Goal: Task Accomplishment & Management: Use online tool/utility

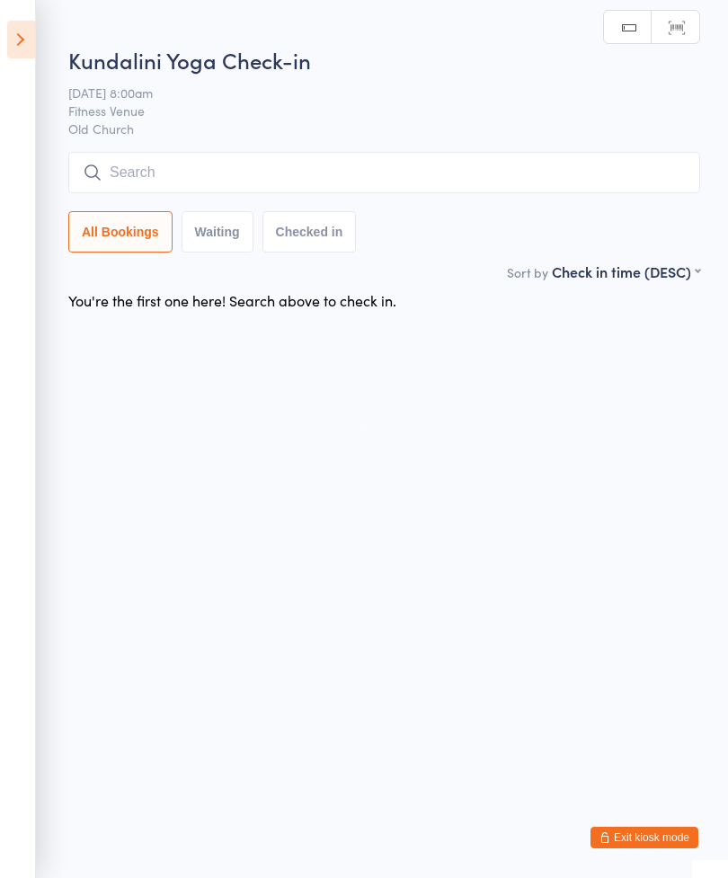
click at [230, 182] on input "search" at bounding box center [384, 172] width 632 height 41
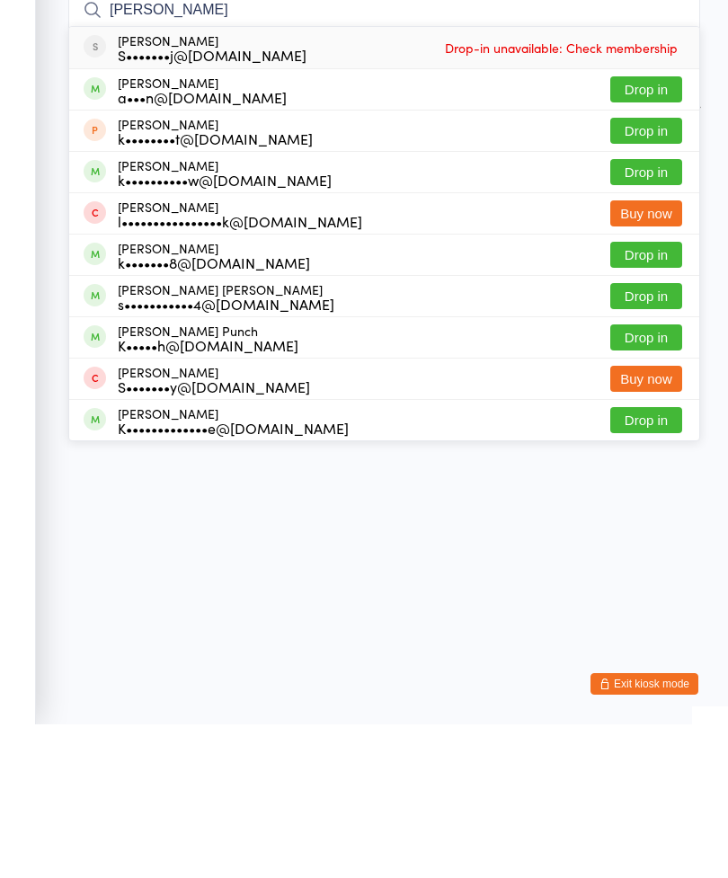
type input "[PERSON_NAME]"
click at [651, 396] on button "Drop in" at bounding box center [646, 409] width 72 height 26
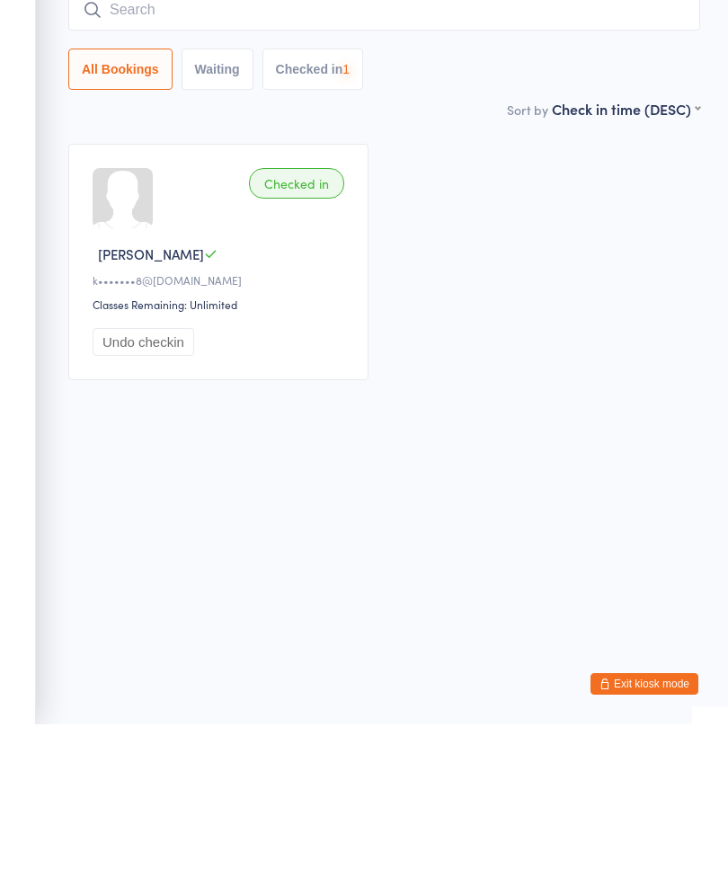
click at [371, 143] on input "search" at bounding box center [384, 163] width 632 height 41
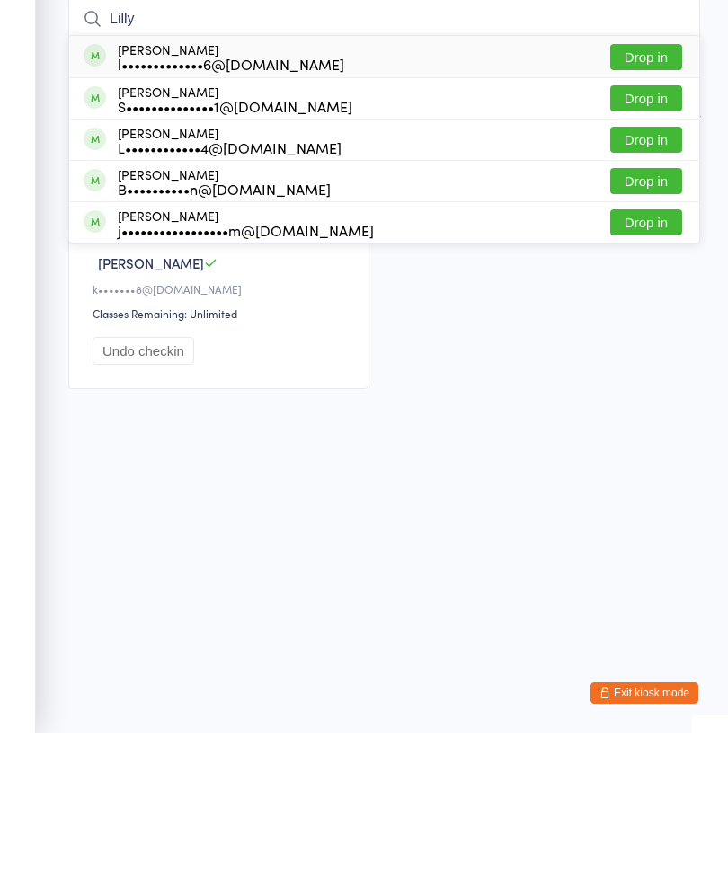
type input "Lilly"
click at [659, 189] on button "Drop in" at bounding box center [646, 202] width 72 height 26
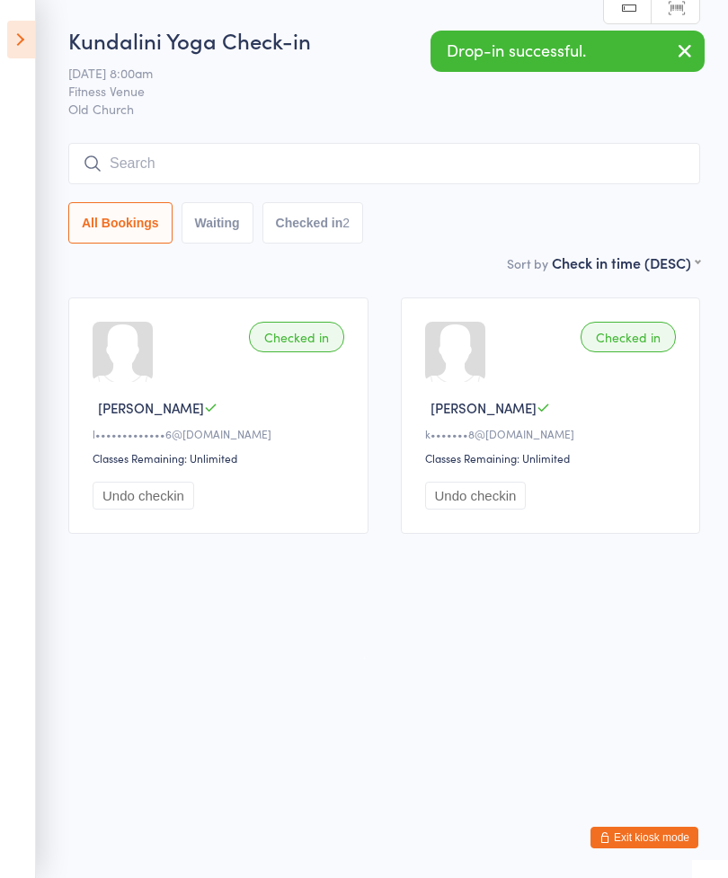
click at [340, 179] on input "search" at bounding box center [384, 163] width 632 height 41
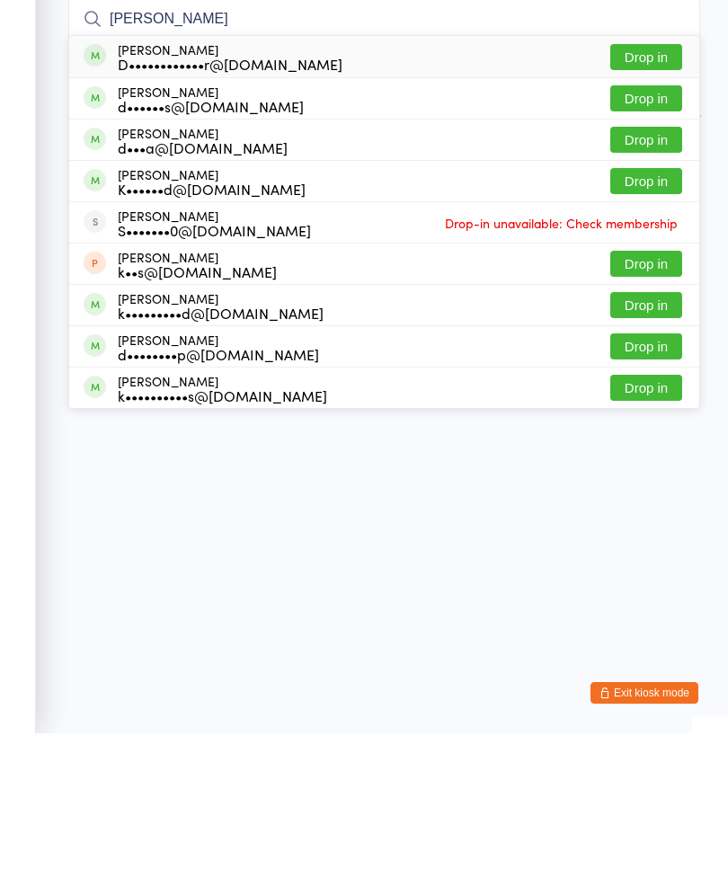
type input "[PERSON_NAME]"
click at [658, 189] on button "Drop in" at bounding box center [646, 202] width 72 height 26
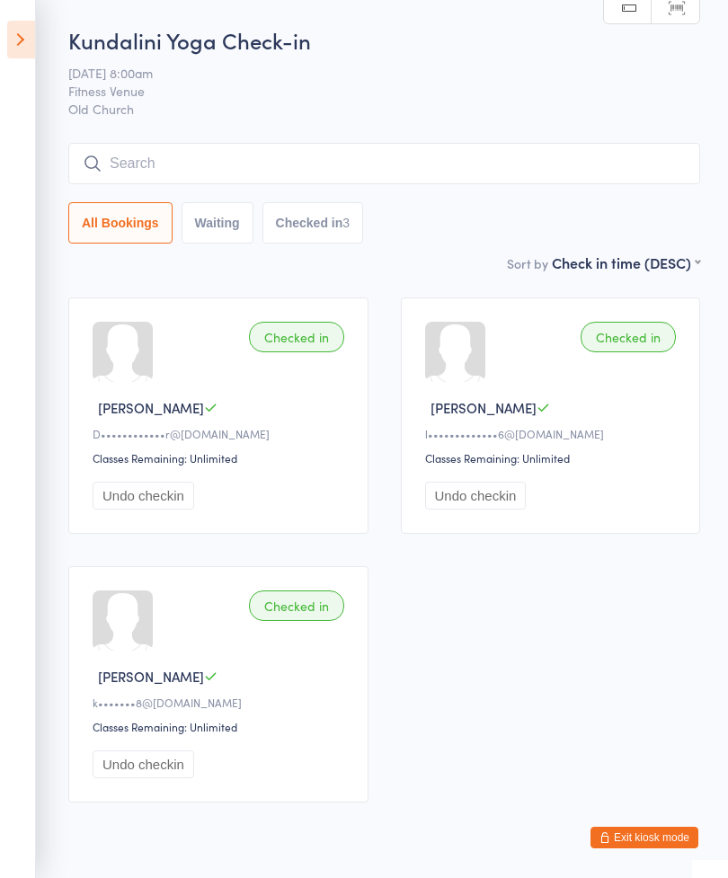
click at [215, 162] on input "search" at bounding box center [384, 163] width 632 height 41
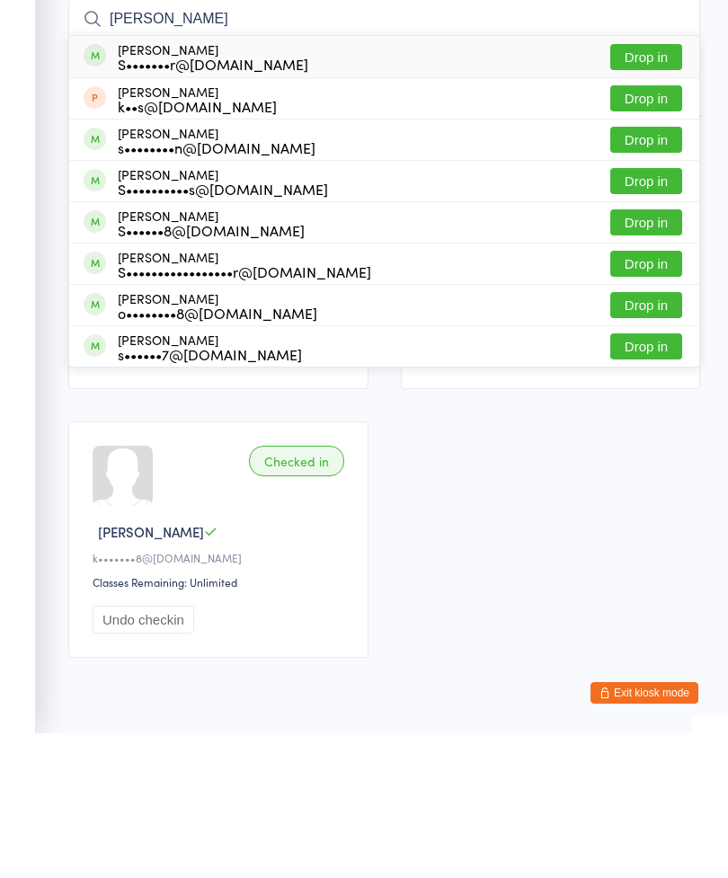
type input "[PERSON_NAME]"
click at [664, 189] on button "Drop in" at bounding box center [646, 202] width 72 height 26
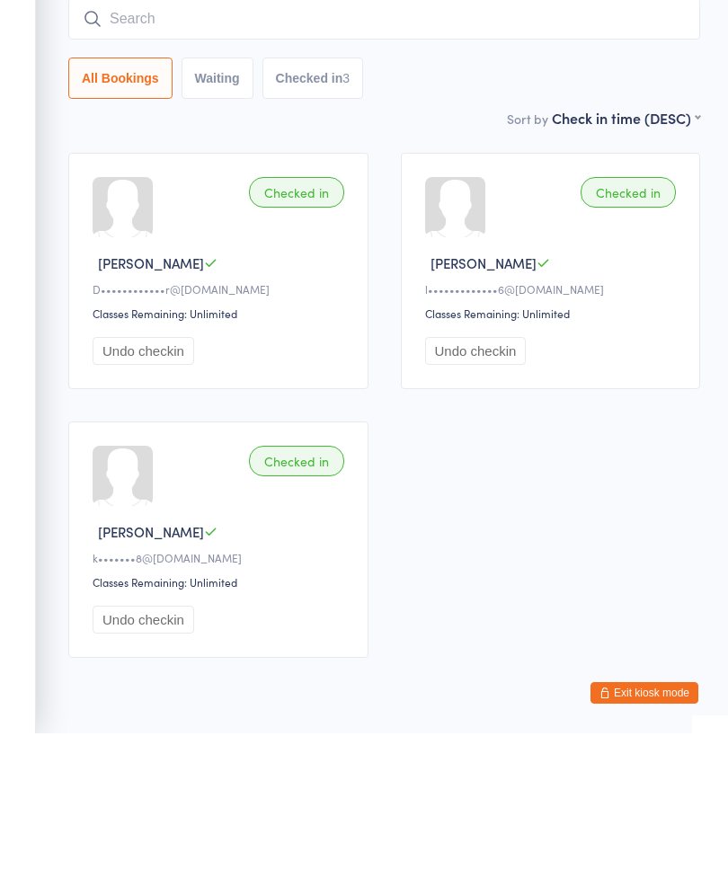
scroll to position [77, 0]
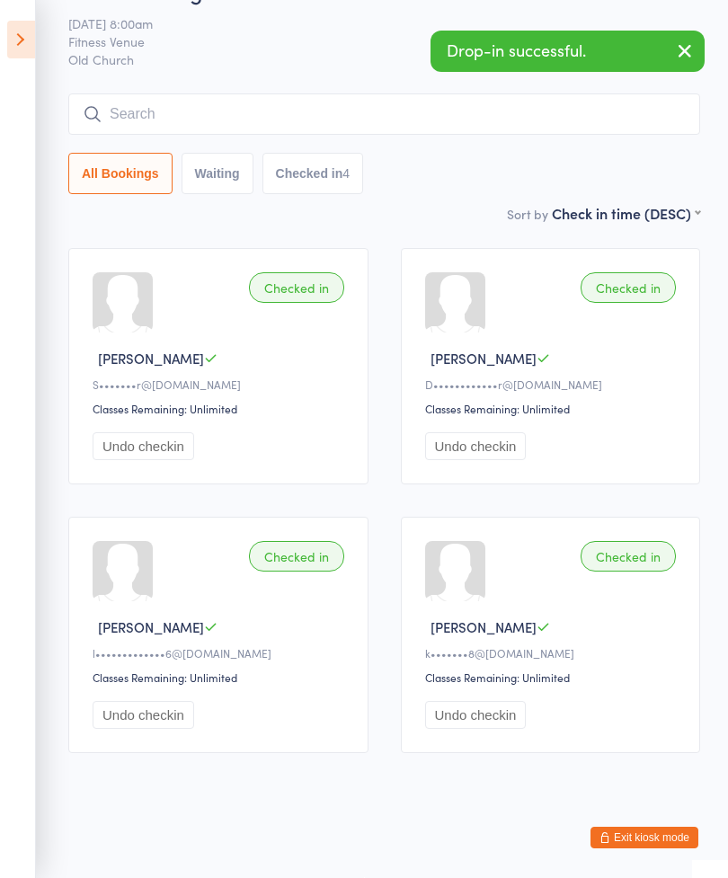
click at [315, 93] on input "search" at bounding box center [384, 113] width 632 height 41
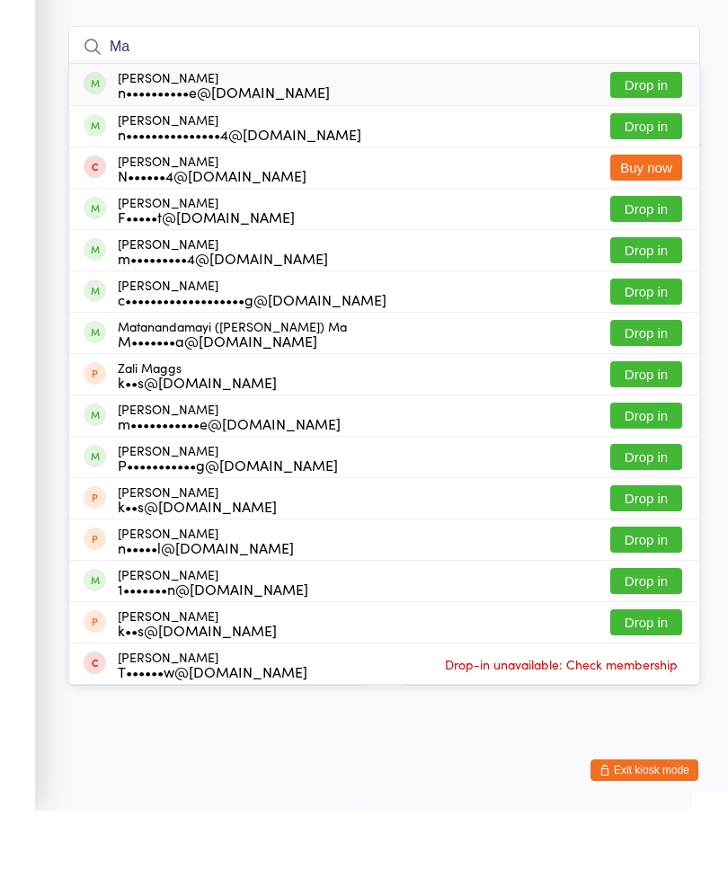
type input "M"
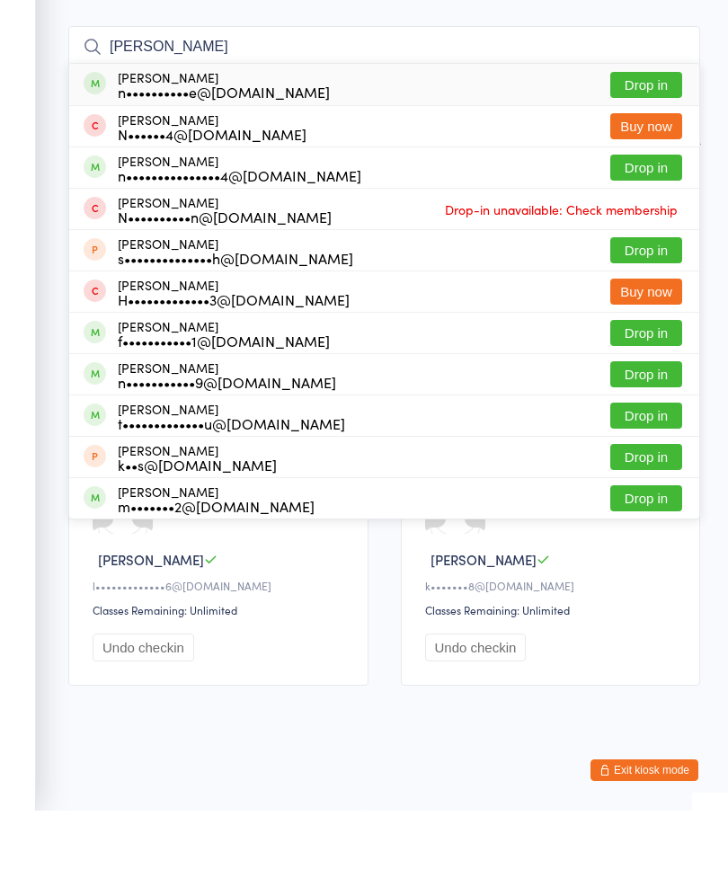
type input "[PERSON_NAME]"
click at [654, 139] on button "Drop in" at bounding box center [646, 152] width 72 height 26
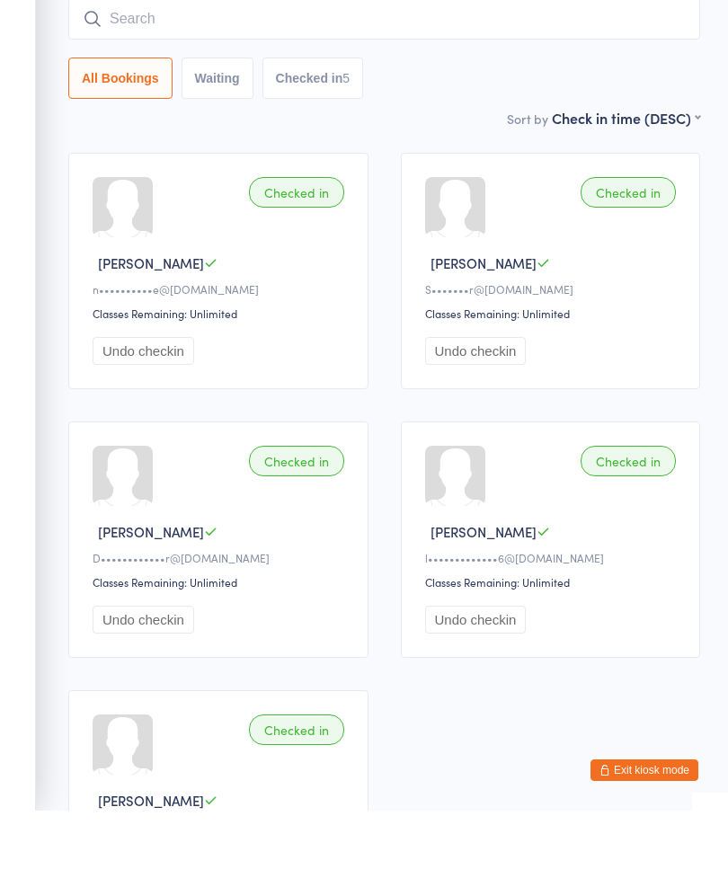
scroll to position [145, 0]
